Goal: Task Accomplishment & Management: Use online tool/utility

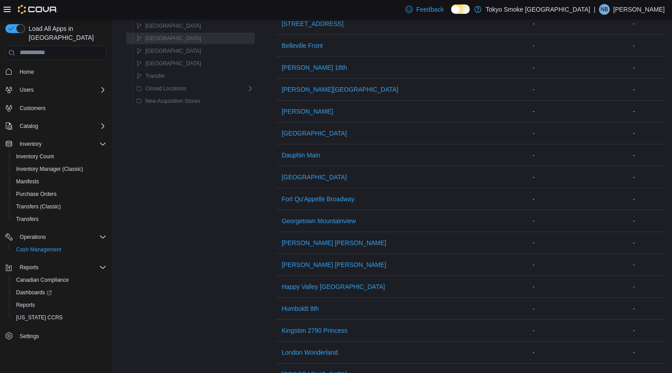
scroll to position [152, 0]
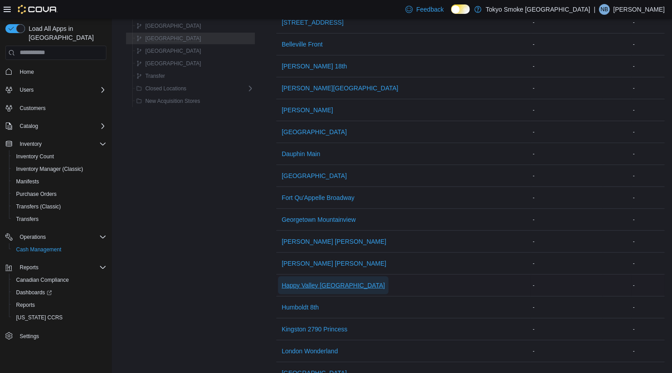
click at [288, 282] on span "Happy Valley [GEOGRAPHIC_DATA]" at bounding box center [333, 285] width 103 height 9
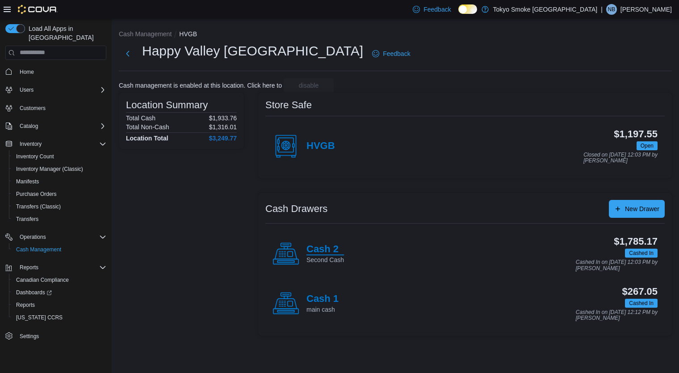
click at [316, 248] on h4 "Cash 2" at bounding box center [326, 250] width 38 height 12
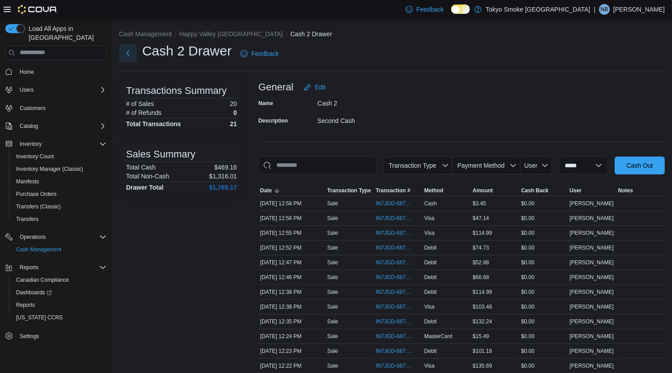
click at [126, 51] on button "Next" at bounding box center [128, 53] width 18 height 18
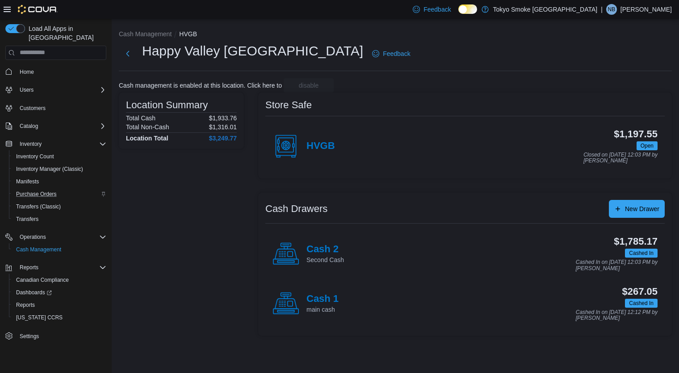
click at [74, 189] on div "Purchase Orders" at bounding box center [60, 194] width 94 height 11
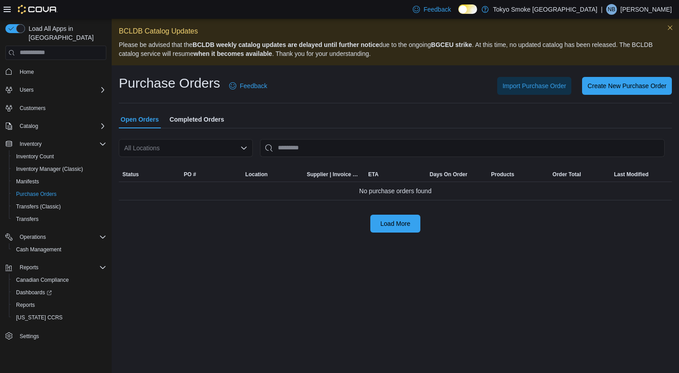
click at [205, 103] on div "Purchase Orders Feedback Import Purchase Order Create New Purchase Order Open O…" at bounding box center [395, 153] width 553 height 158
click at [194, 151] on div "All Locations" at bounding box center [186, 148] width 134 height 18
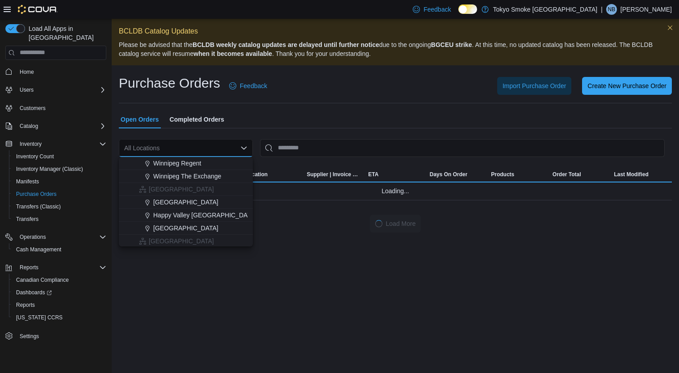
scroll to position [136, 0]
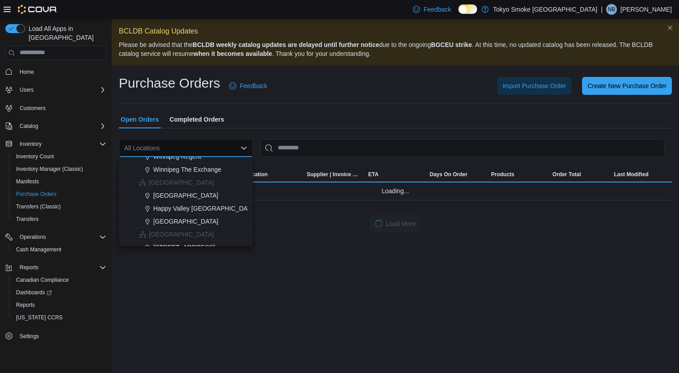
click at [191, 208] on span "Happy Valley [GEOGRAPHIC_DATA]" at bounding box center [204, 208] width 103 height 9
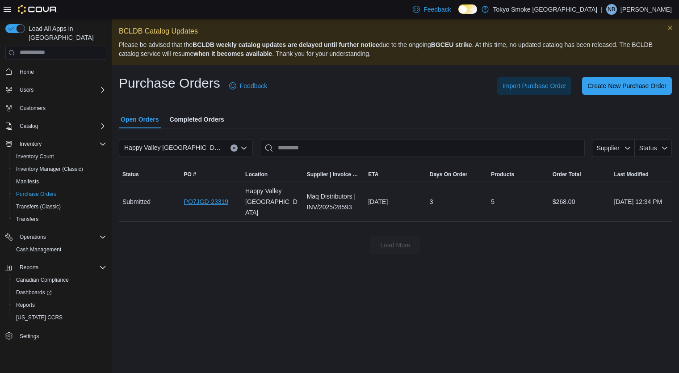
click at [214, 197] on link "PO7JGD-23319" at bounding box center [206, 201] width 45 height 11
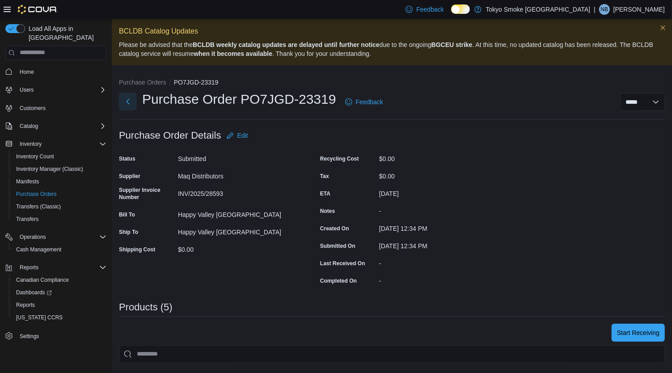
click at [124, 100] on button "Next" at bounding box center [128, 102] width 18 height 18
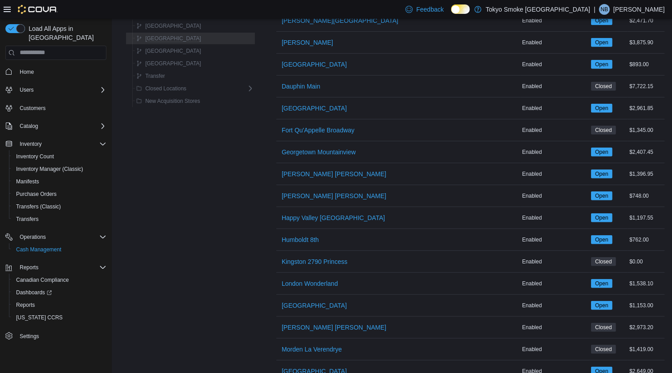
scroll to position [217, 0]
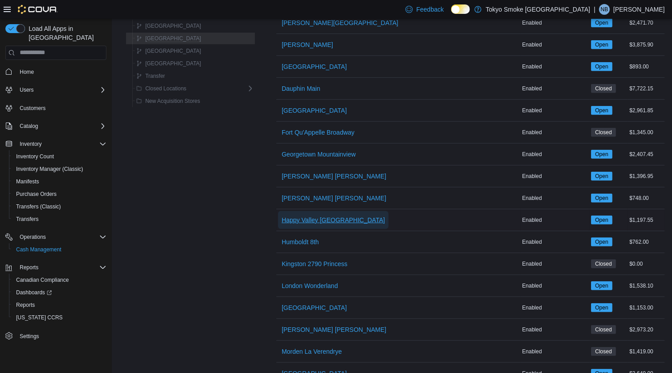
click at [278, 214] on button "Happy Valley [GEOGRAPHIC_DATA]" at bounding box center [333, 220] width 110 height 18
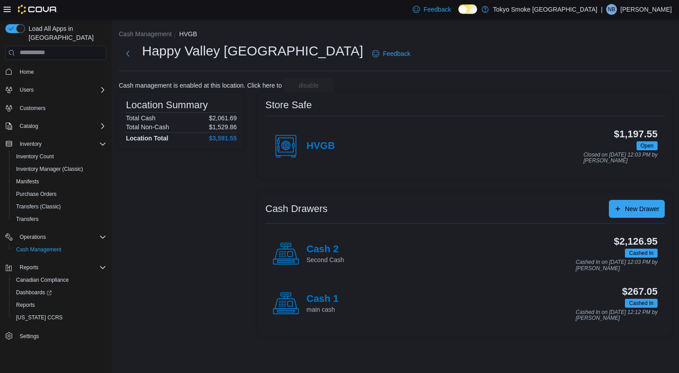
click at [280, 251] on icon at bounding box center [279, 251] width 1 height 0
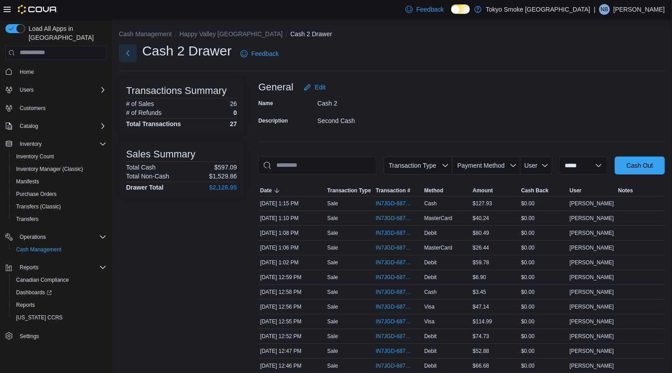
click at [128, 58] on button "Next" at bounding box center [128, 53] width 18 height 18
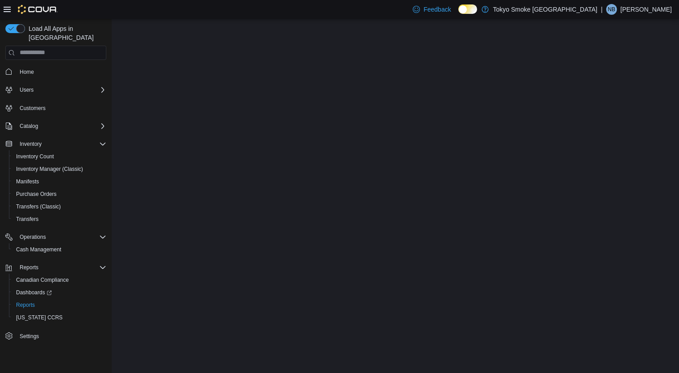
click at [19, 301] on span "Reports" at bounding box center [25, 304] width 19 height 7
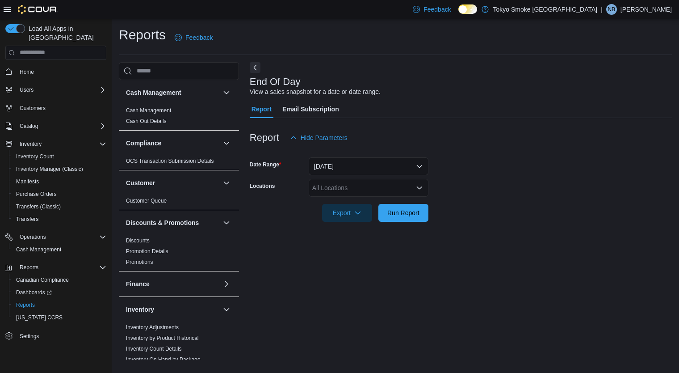
click at [313, 188] on input "Locations" at bounding box center [312, 187] width 1 height 11
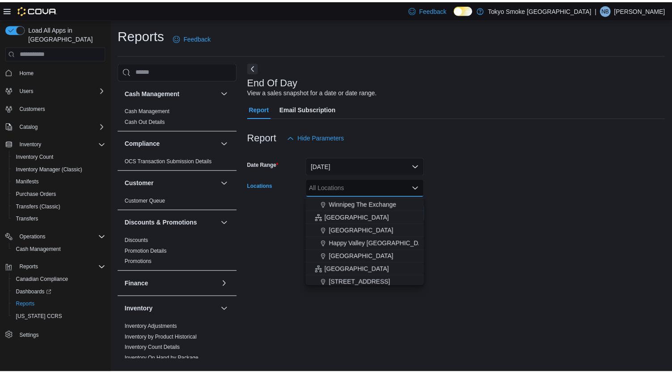
scroll to position [139, 0]
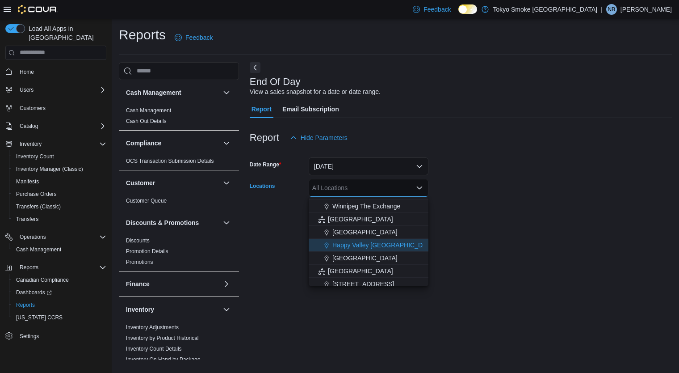
click at [330, 248] on icon "Choose from the following options" at bounding box center [326, 245] width 7 height 7
click at [270, 247] on div "End Of Day View a sales snapshot for a date or date range. Report Email Subscri…" at bounding box center [461, 211] width 422 height 298
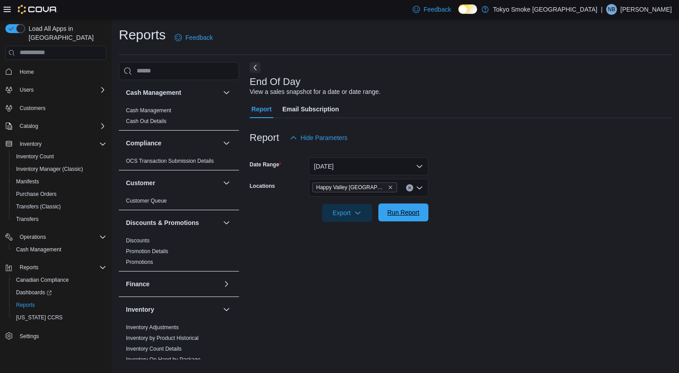
click at [391, 219] on span "Run Report" at bounding box center [403, 212] width 39 height 18
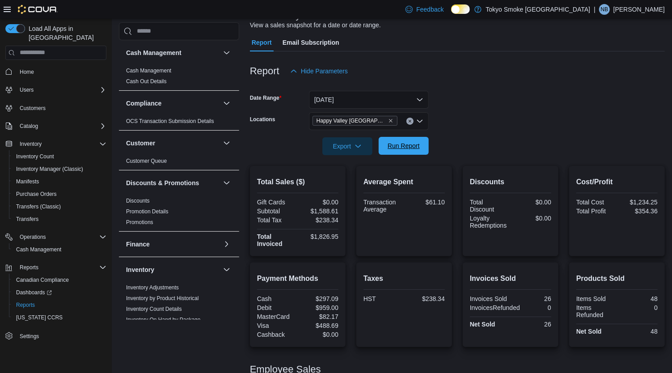
scroll to position [114, 0]
